Goal: Task Accomplishment & Management: Manage account settings

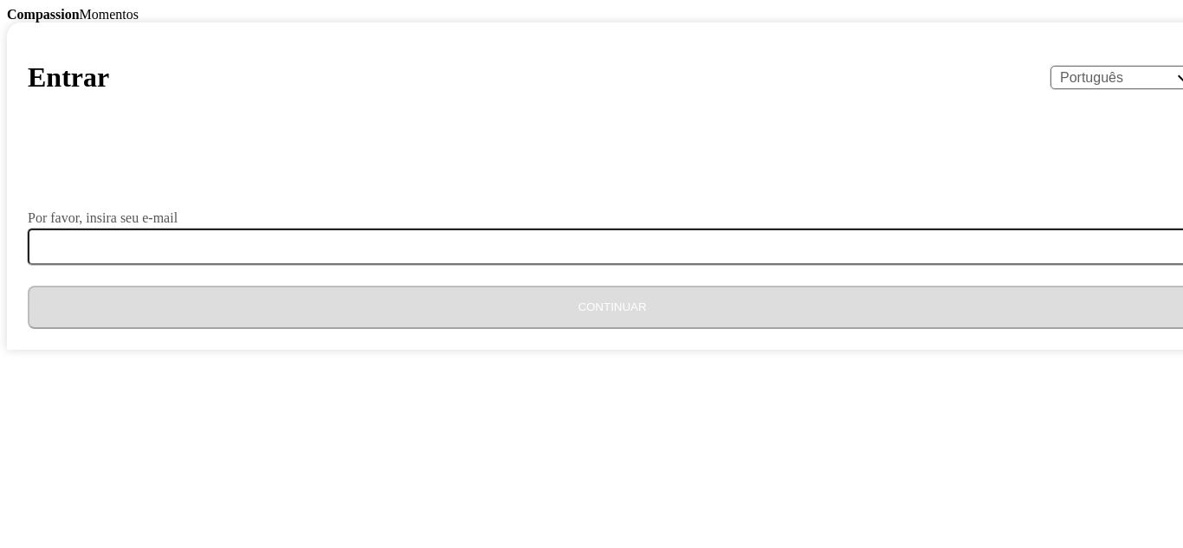
select select "pt"
click at [177, 225] on label "Por favor, insira seu e-mail" at bounding box center [103, 218] width 150 height 14
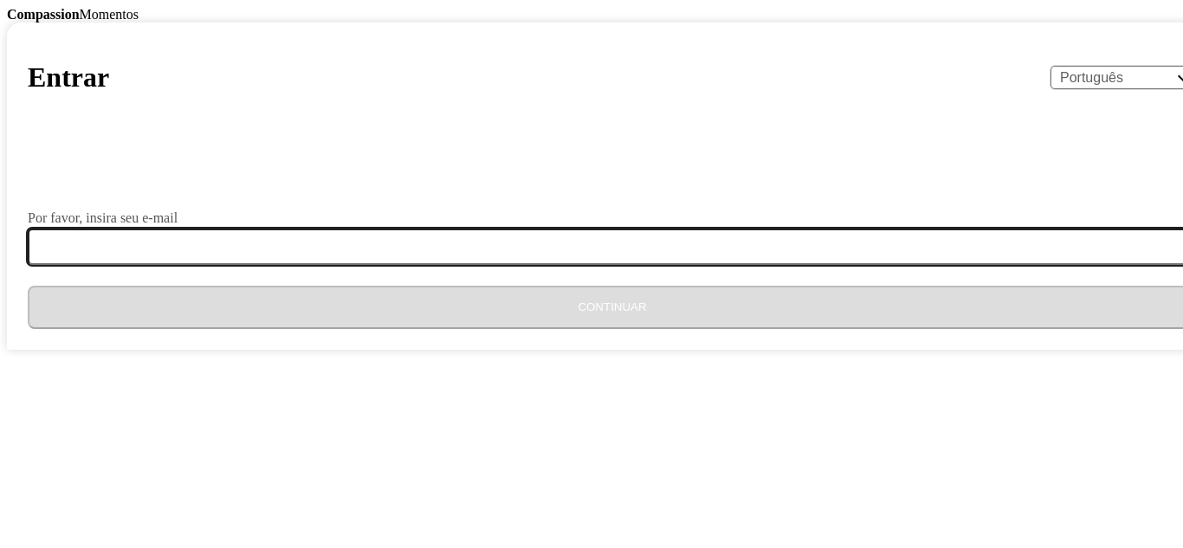
click at [429, 265] on input "Por favor, insira seu e-mail" at bounding box center [623, 247] width 1190 height 36
click at [464, 265] on input "Por favor, insira seu e-mail" at bounding box center [623, 247] width 1190 height 36
type input "[EMAIL_ADDRESS][DOMAIN_NAME]"
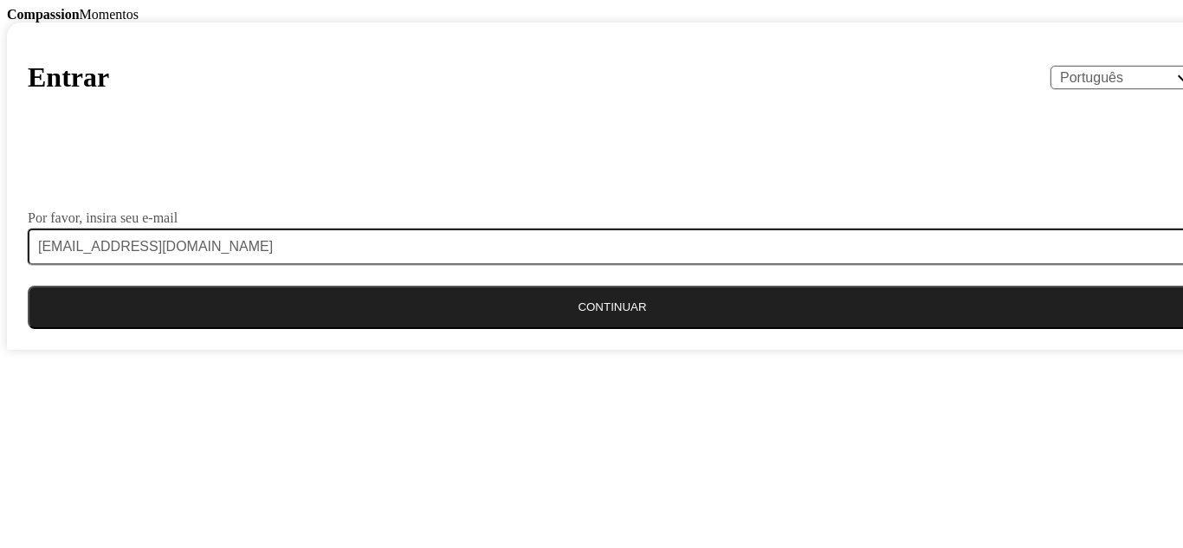
click at [544, 329] on button "Continuar" at bounding box center [612, 307] width 1169 height 43
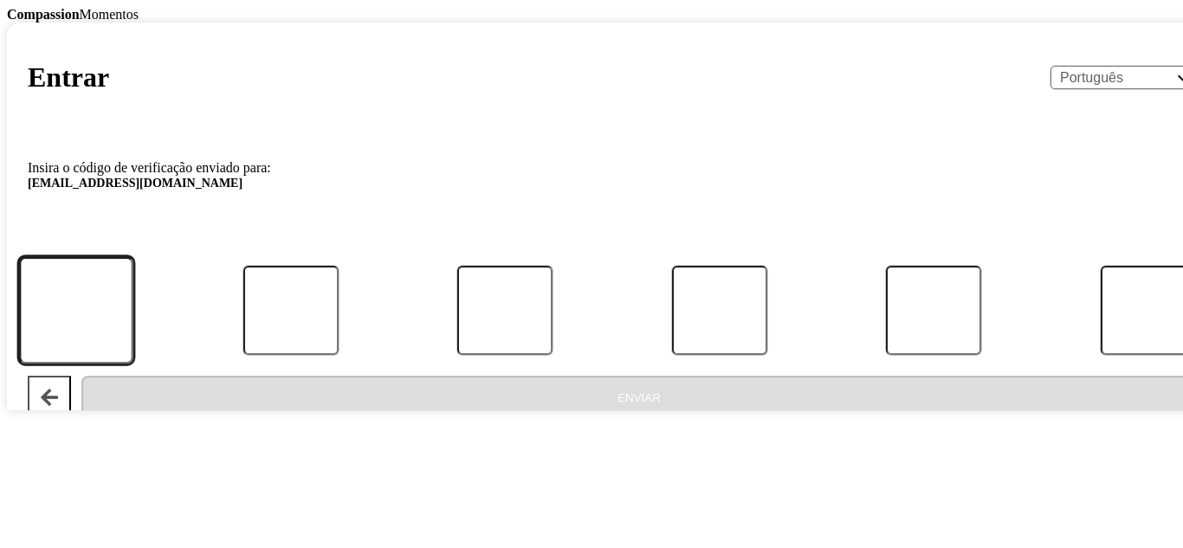
click at [133, 364] on input "Código:" at bounding box center [76, 310] width 114 height 107
type input "9"
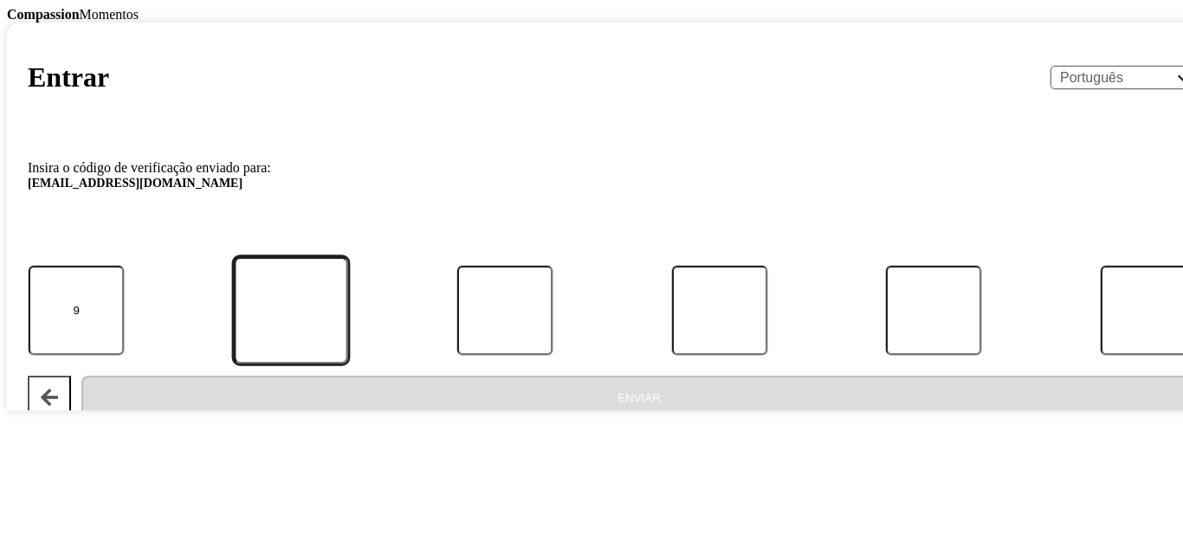
type input "1"
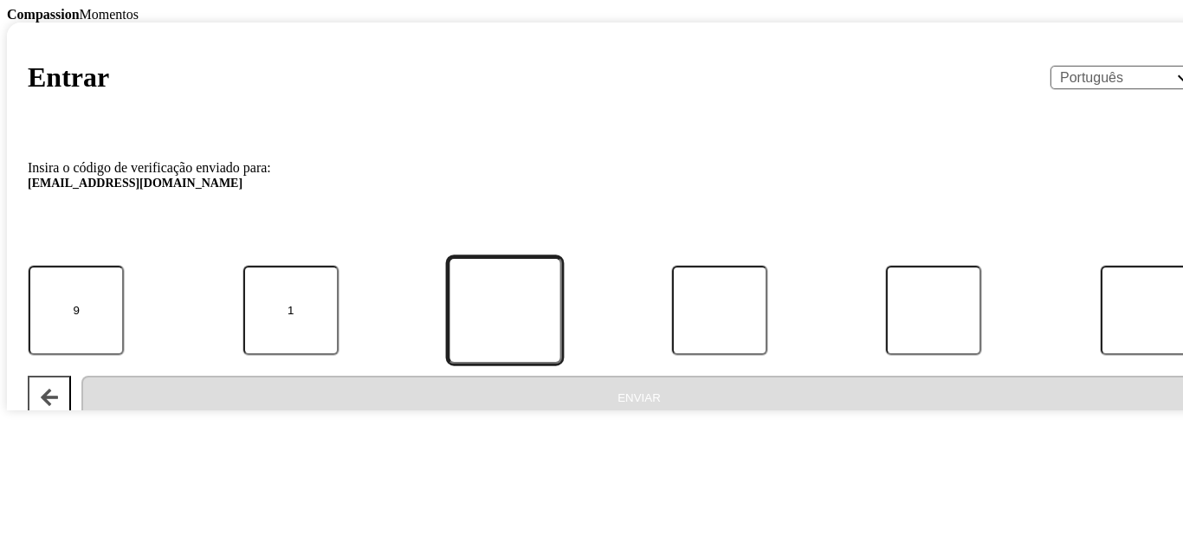
type input "2"
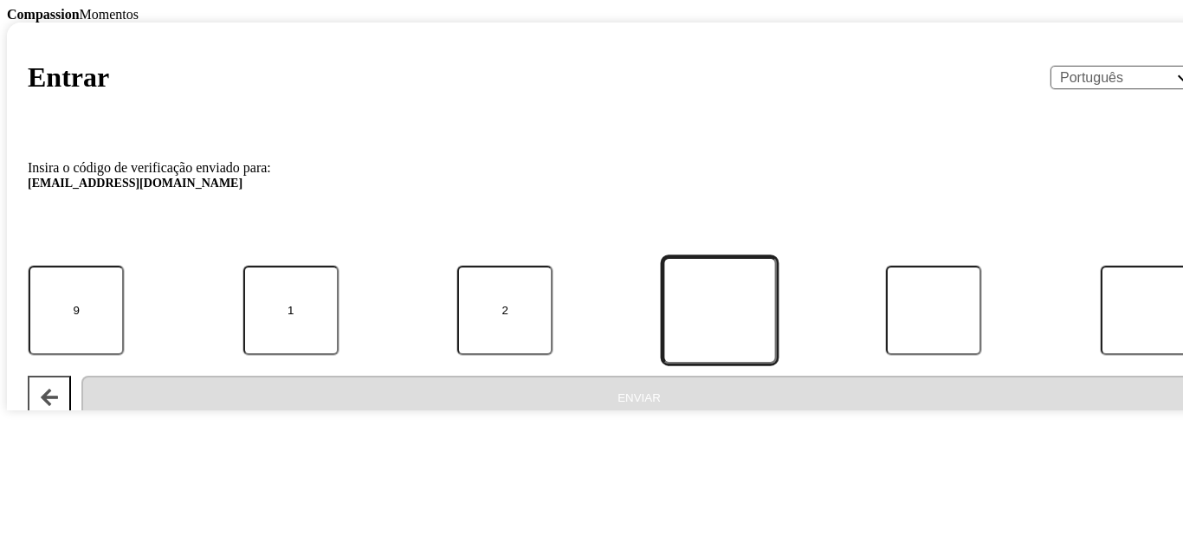
type input "6"
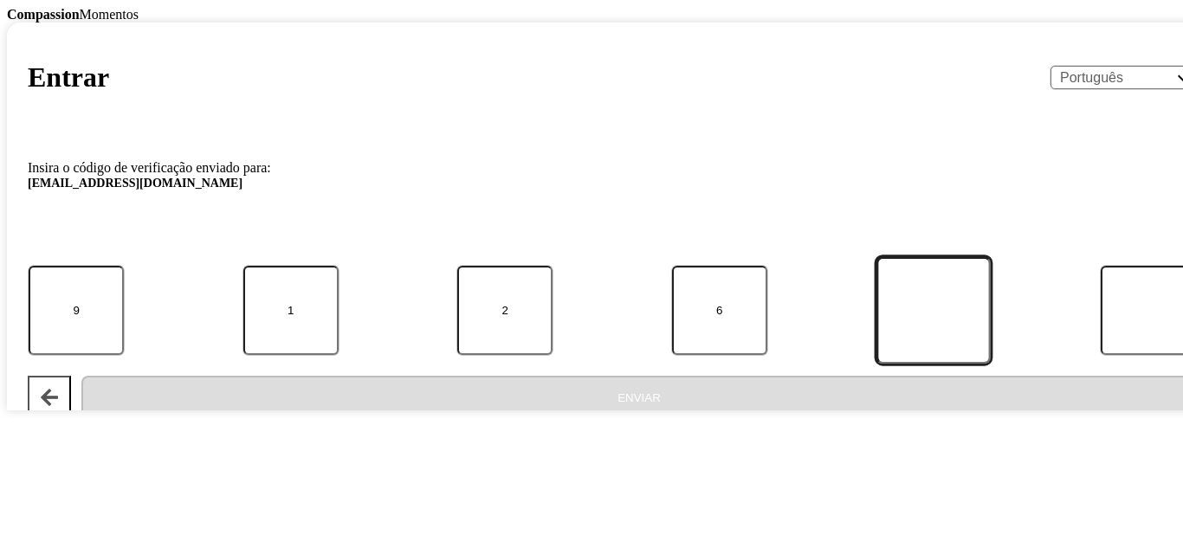
type input "4"
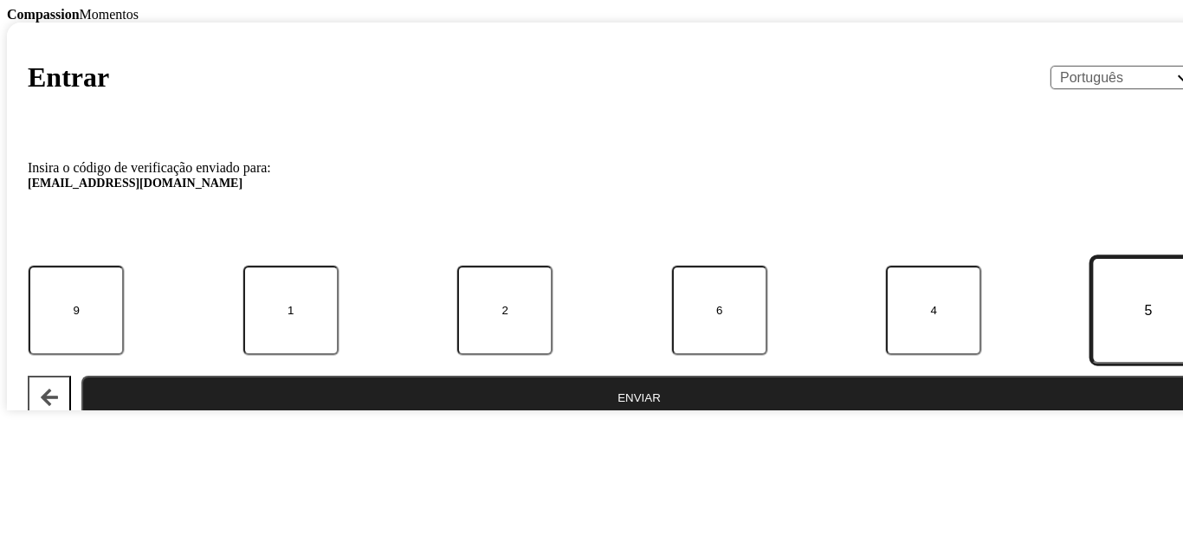
type input "5"
click at [683, 419] on button "Enviar" at bounding box center [638, 397] width 1115 height 43
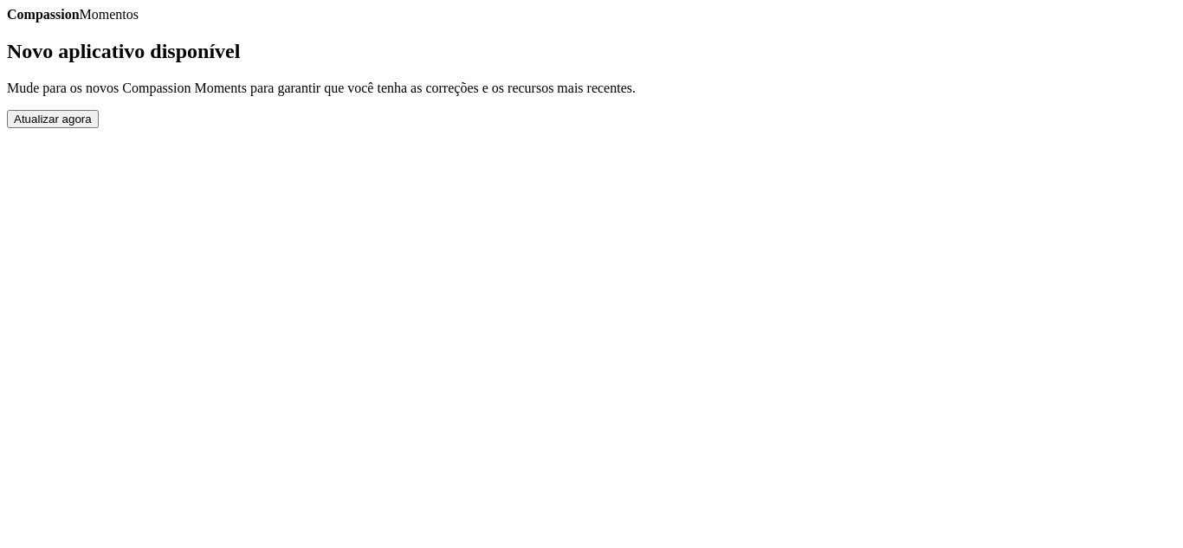
click at [99, 128] on button "Atualizar agora" at bounding box center [53, 119] width 92 height 18
